Goal: Task Accomplishment & Management: Use online tool/utility

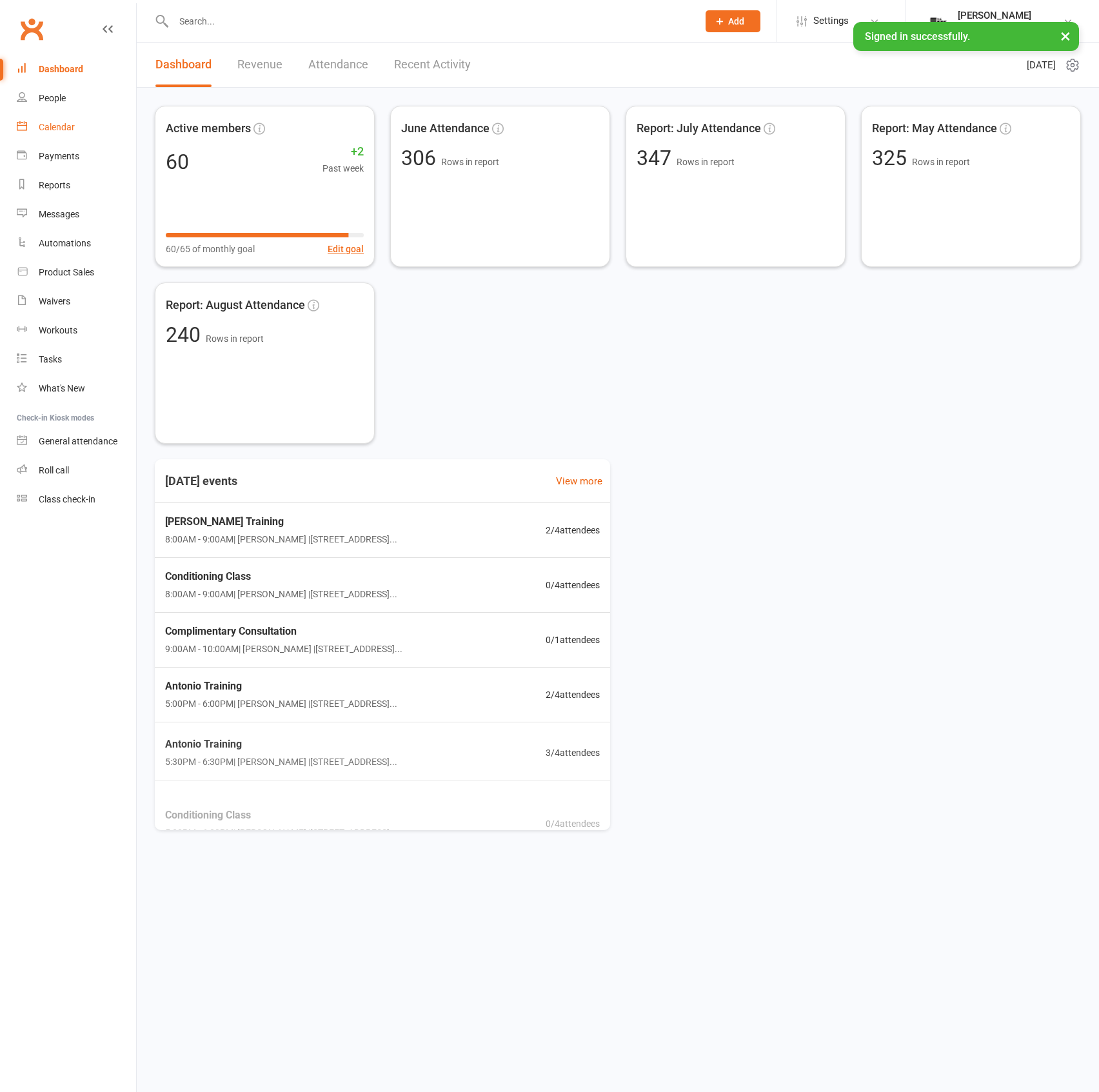
click at [65, 131] on div "Calendar" at bounding box center [57, 127] width 36 height 10
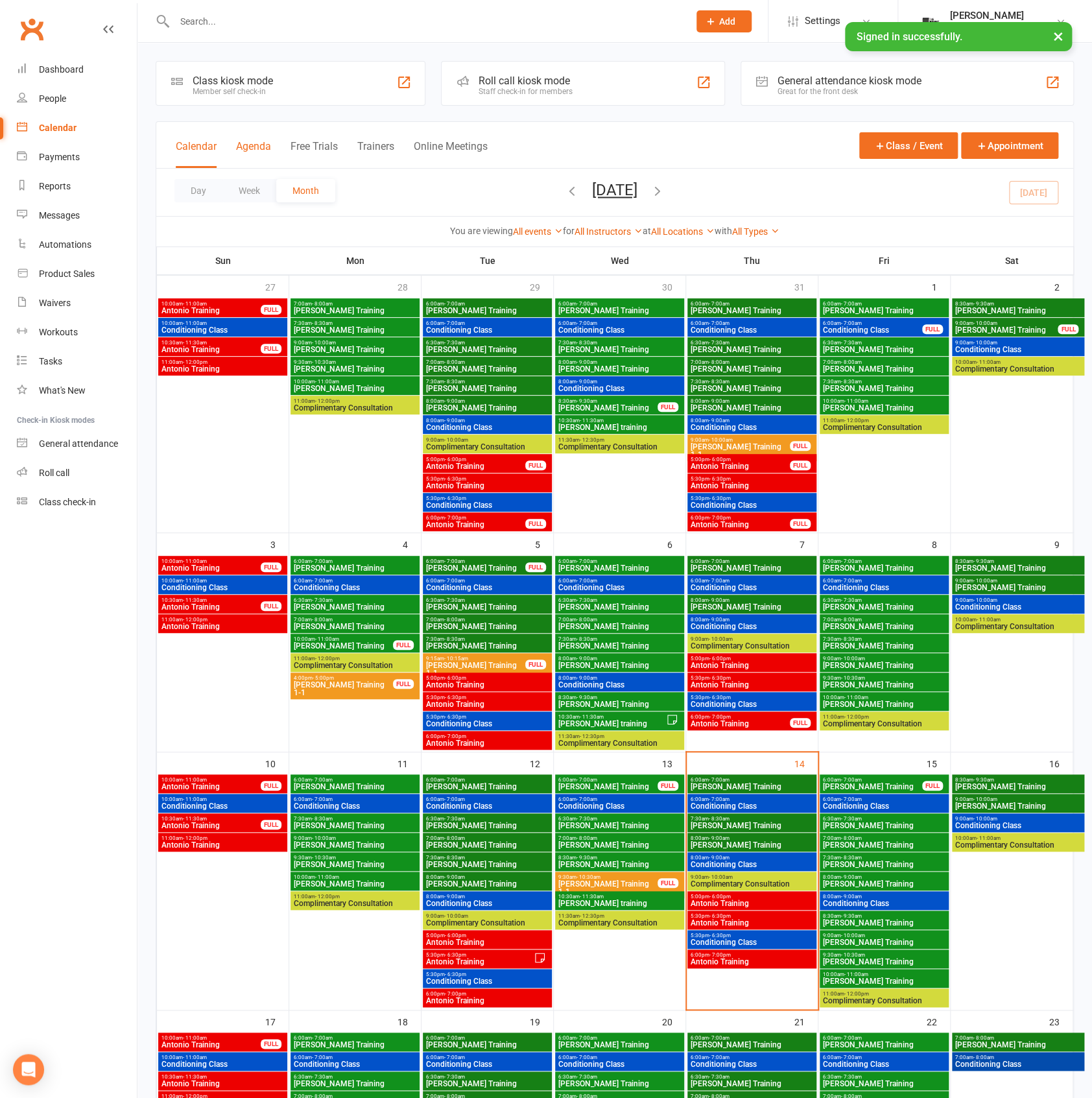
click at [258, 152] on button "Agenda" at bounding box center [254, 154] width 35 height 28
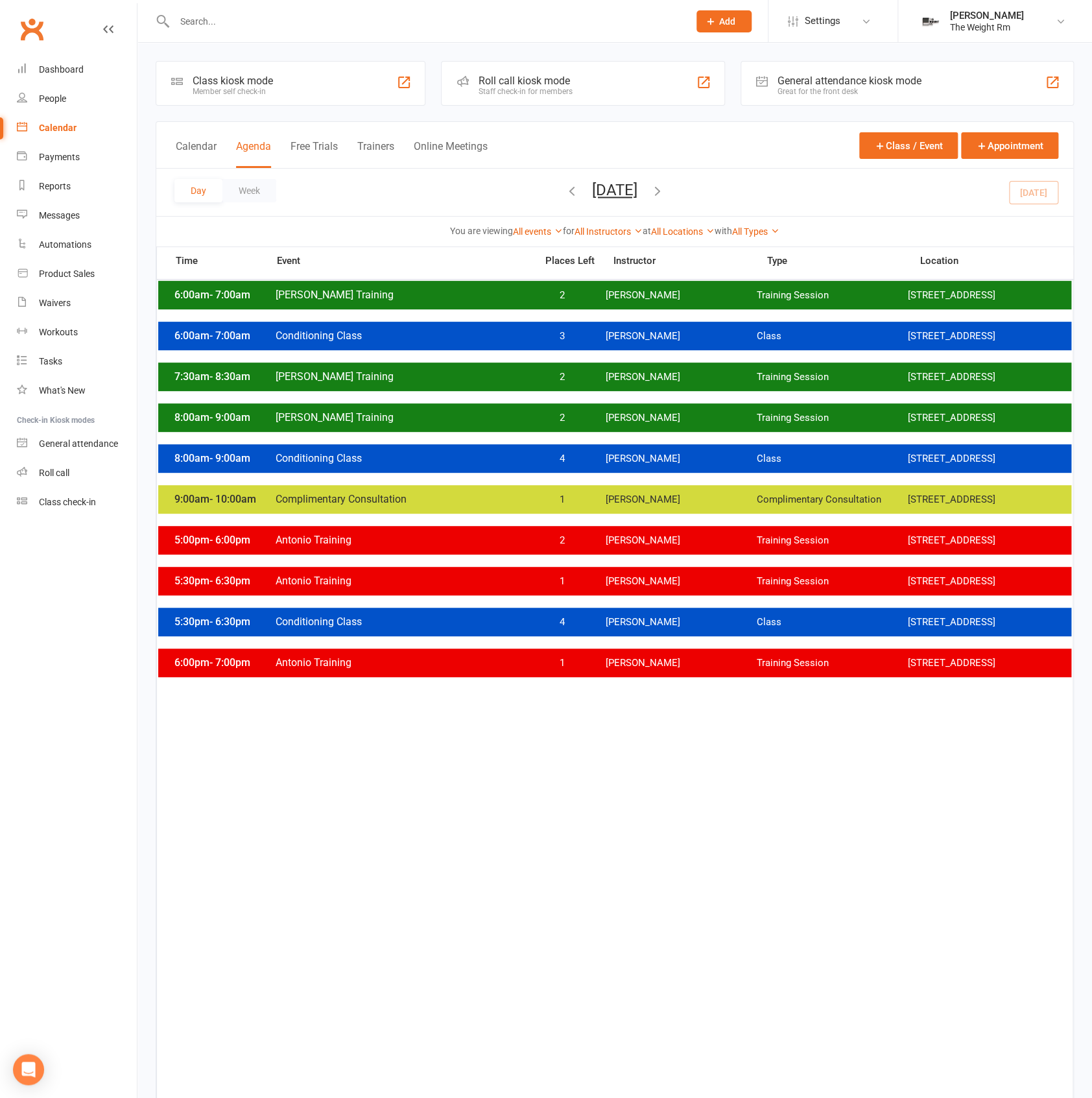
click at [618, 421] on div "8:00am - 9:00am [PERSON_NAME] Training 2 [PERSON_NAME] Training Session [STREET…" at bounding box center [614, 417] width 913 height 29
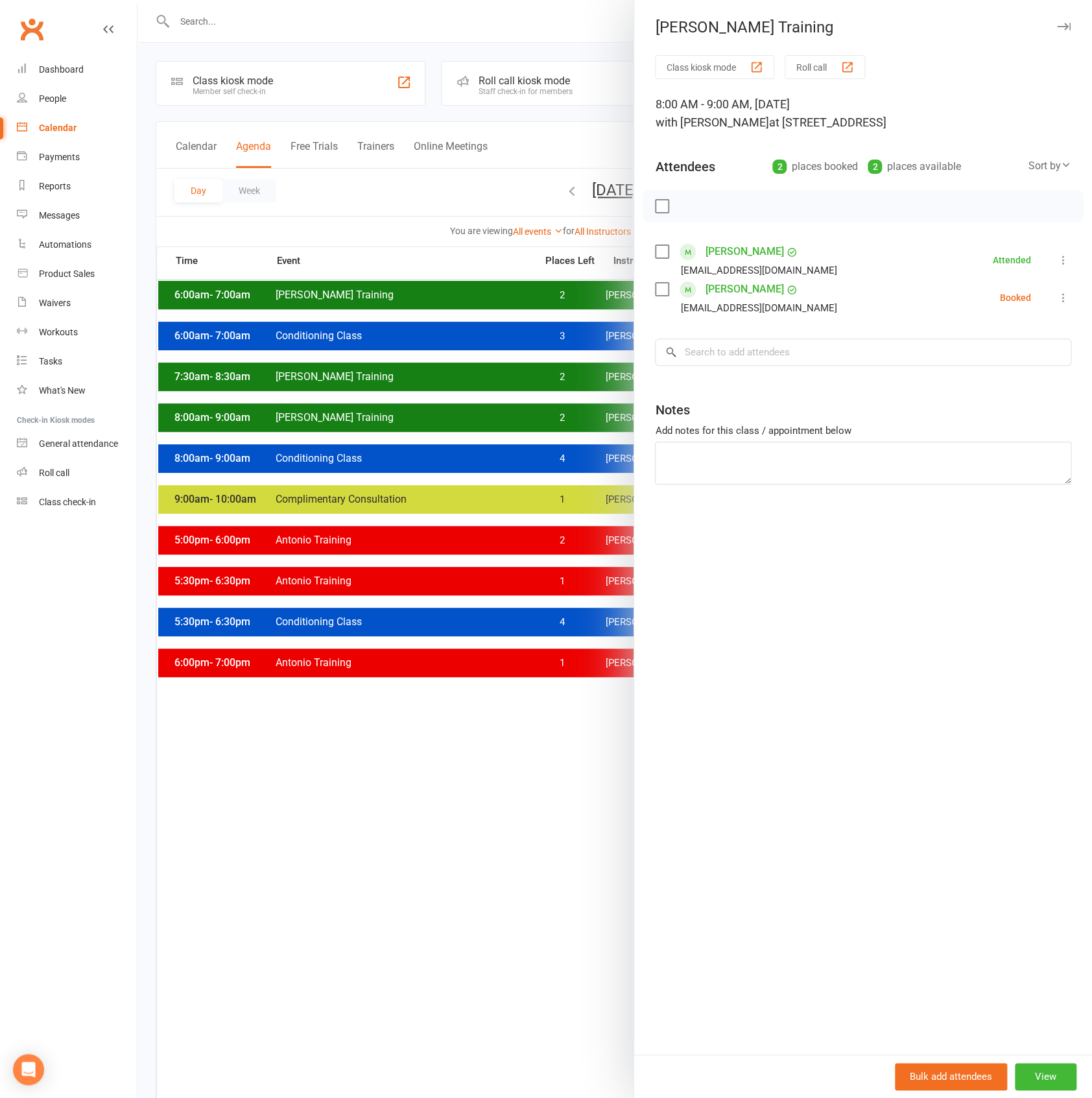
click at [1057, 294] on icon at bounding box center [1063, 297] width 13 height 13
click at [973, 376] on link "Check in" at bounding box center [995, 375] width 152 height 26
click at [570, 410] on div at bounding box center [614, 549] width 955 height 1098
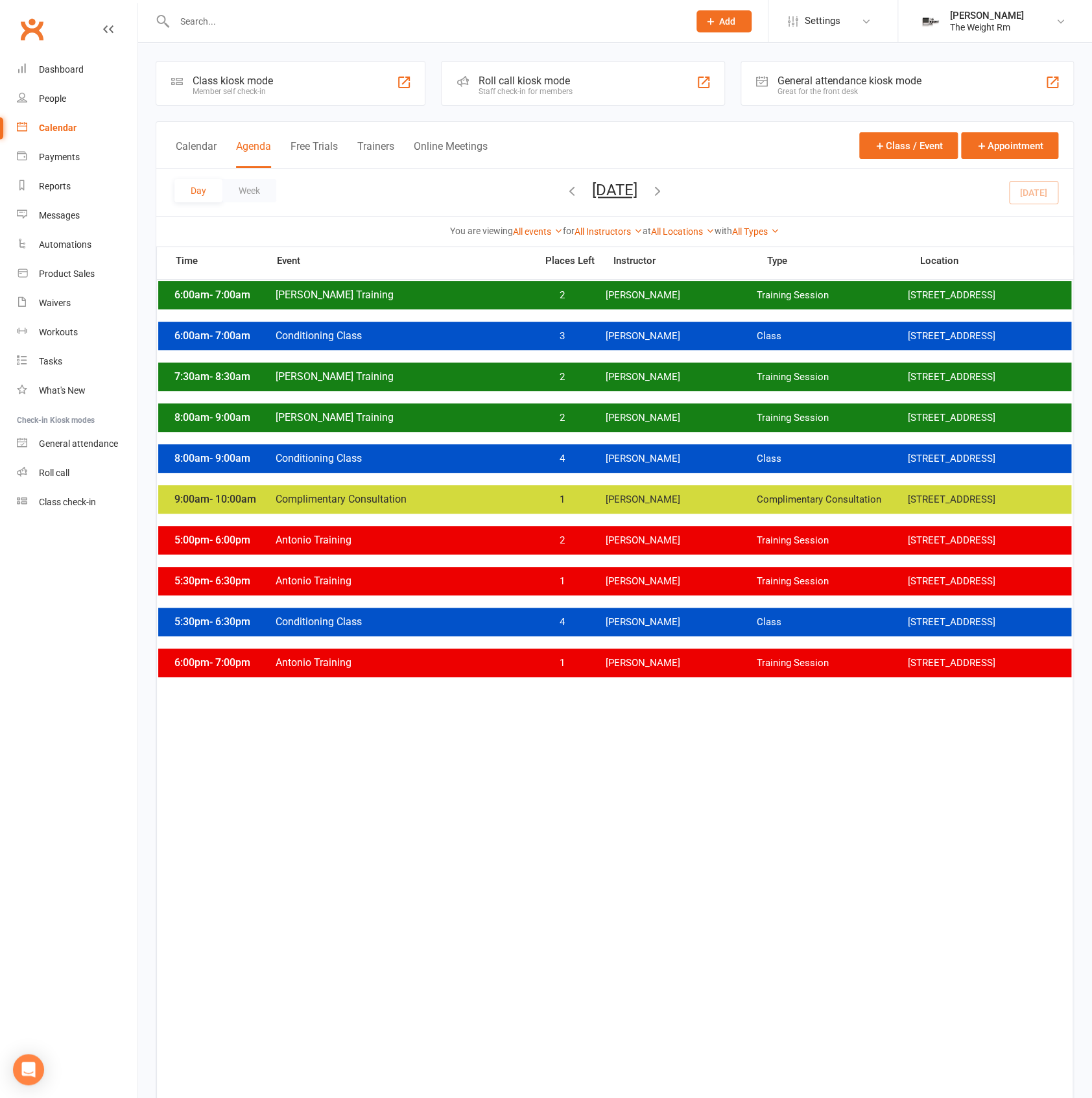
click at [577, 383] on span "2" at bounding box center [562, 377] width 68 height 12
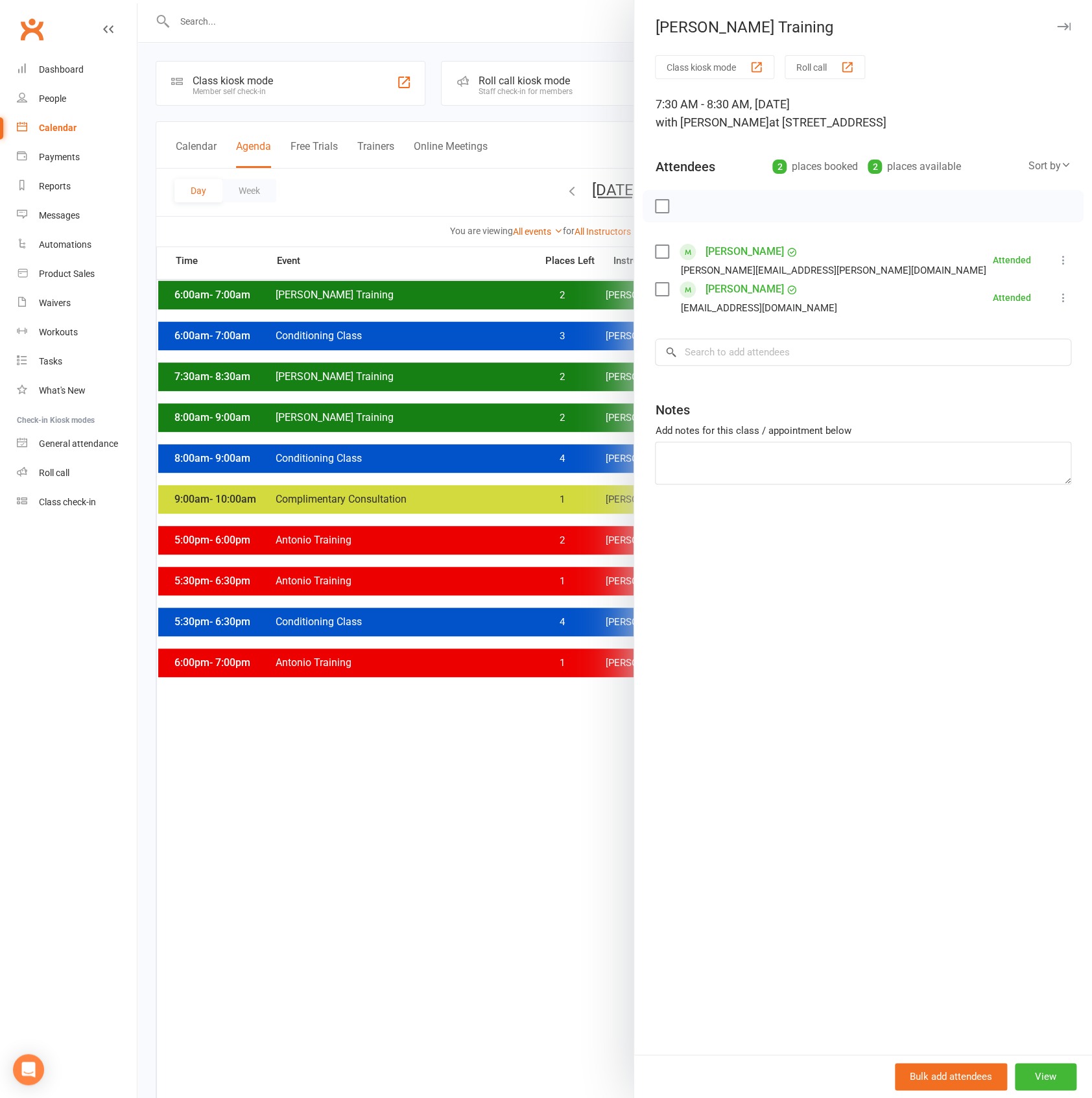
click at [553, 385] on div at bounding box center [614, 549] width 955 height 1098
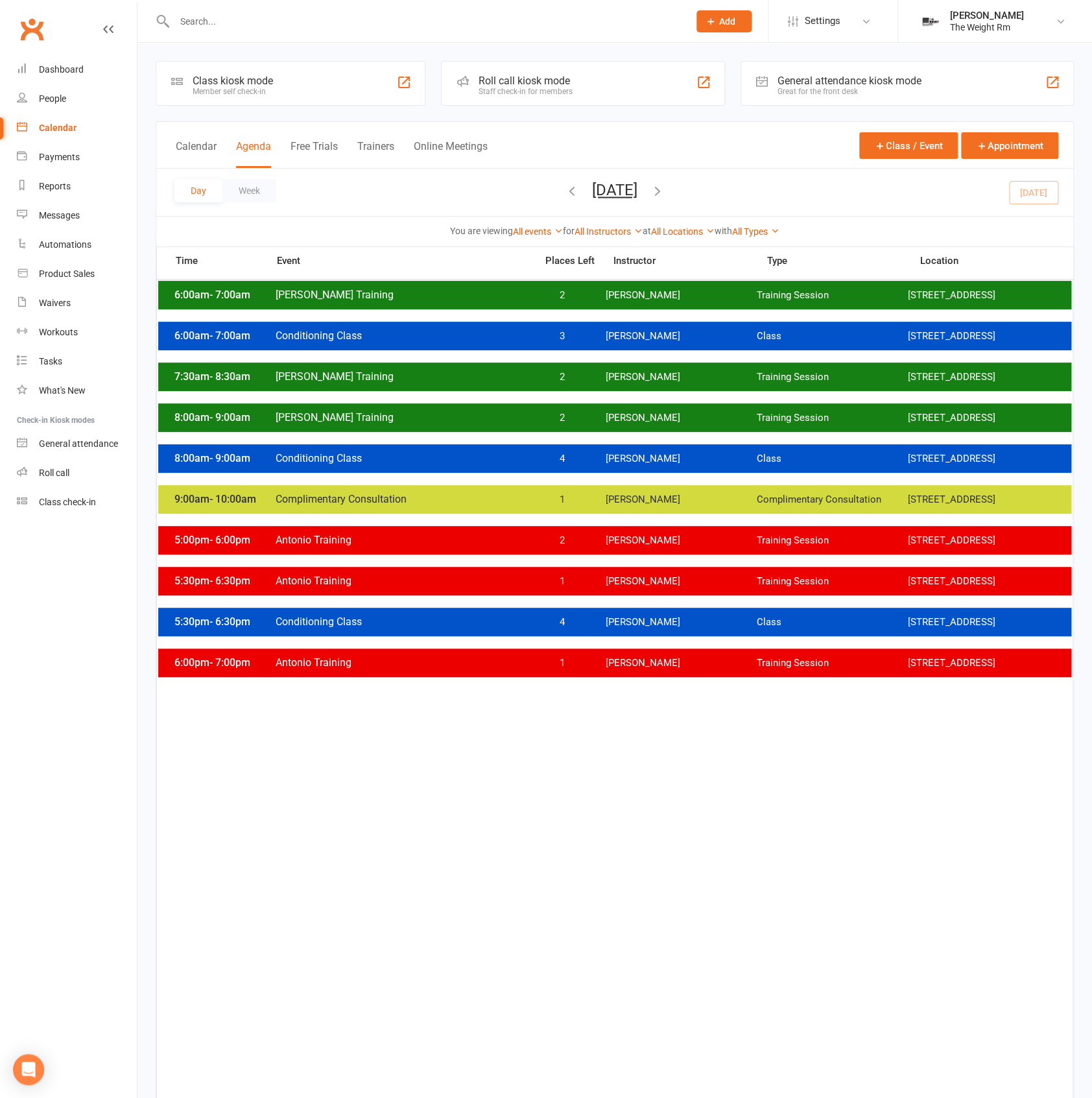
click at [597, 303] on div "6:00am - 7:00am [PERSON_NAME] Training 2 [PERSON_NAME] Training Session [STREET…" at bounding box center [614, 294] width 913 height 29
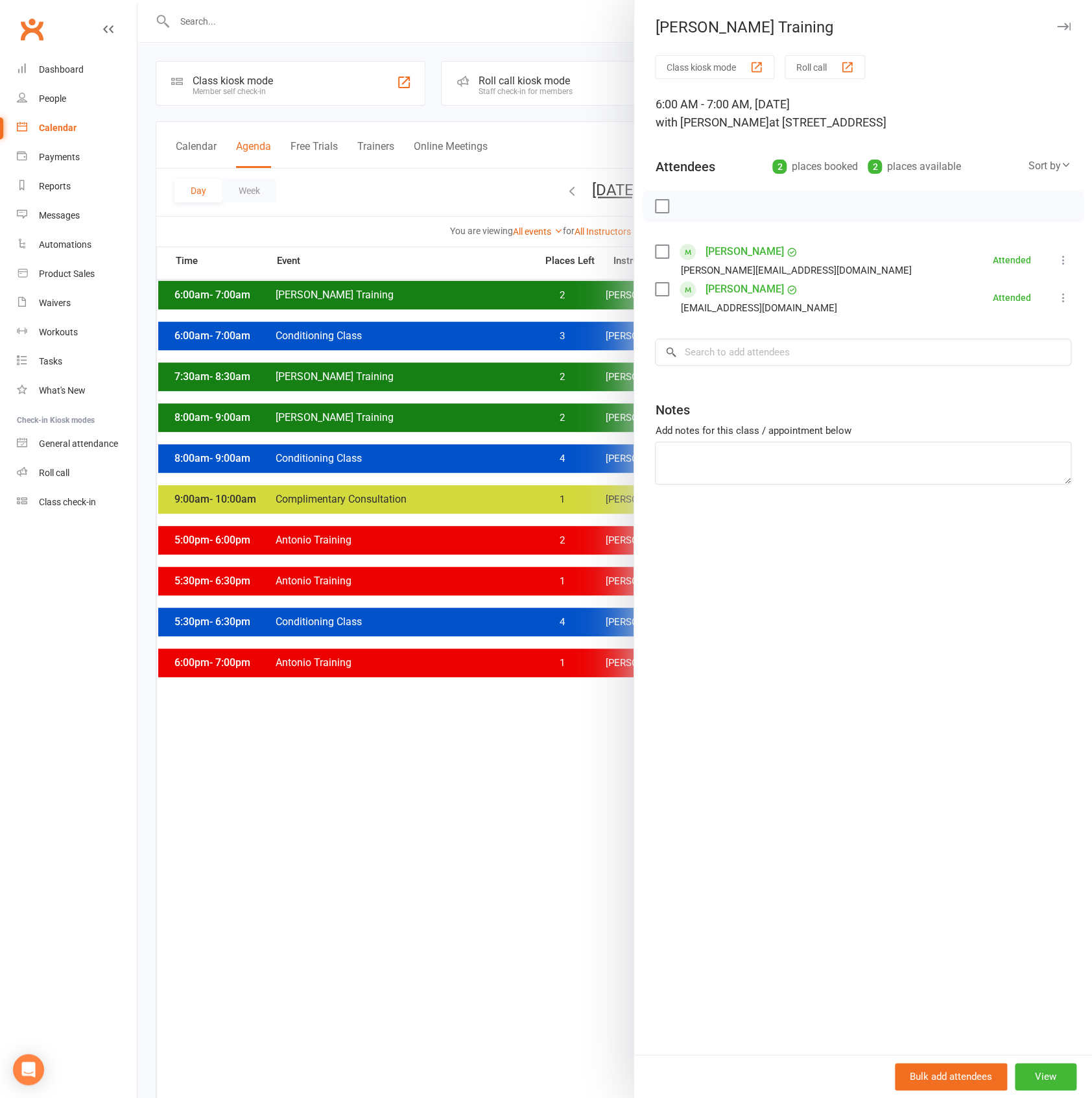
click at [585, 303] on div at bounding box center [614, 549] width 955 height 1098
